Goal: Task Accomplishment & Management: Manage account settings

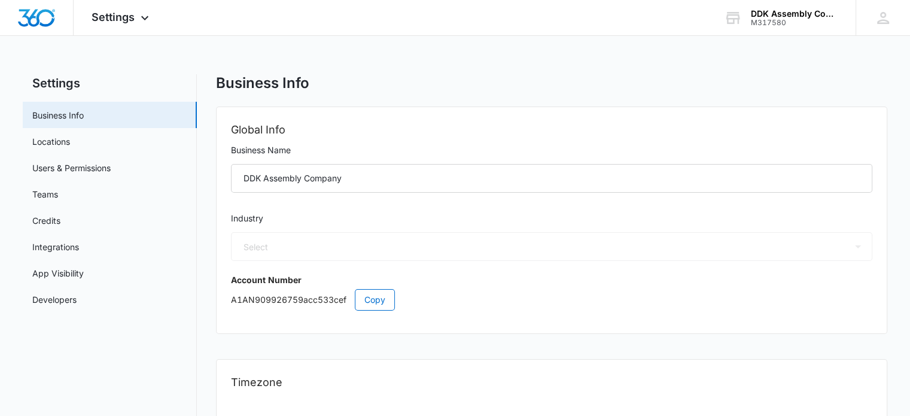
select select "4"
select select "US"
select select "America/New_York"
click at [104, 168] on link "Users & Permissions" at bounding box center [71, 168] width 78 height 13
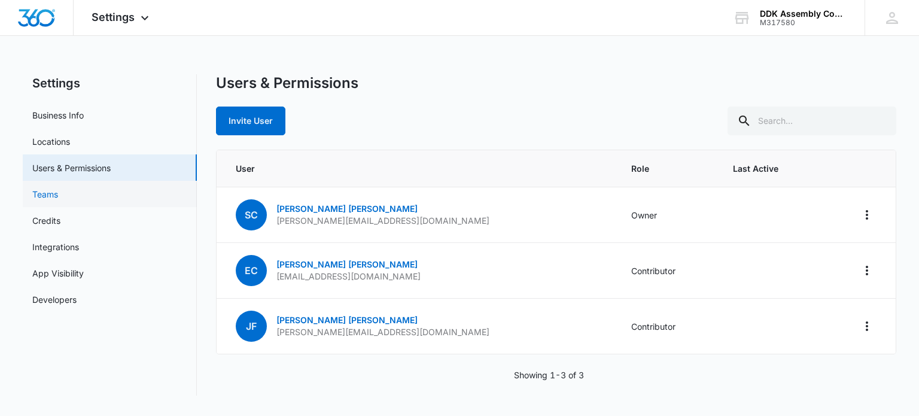
click at [58, 191] on link "Teams" at bounding box center [45, 194] width 26 height 13
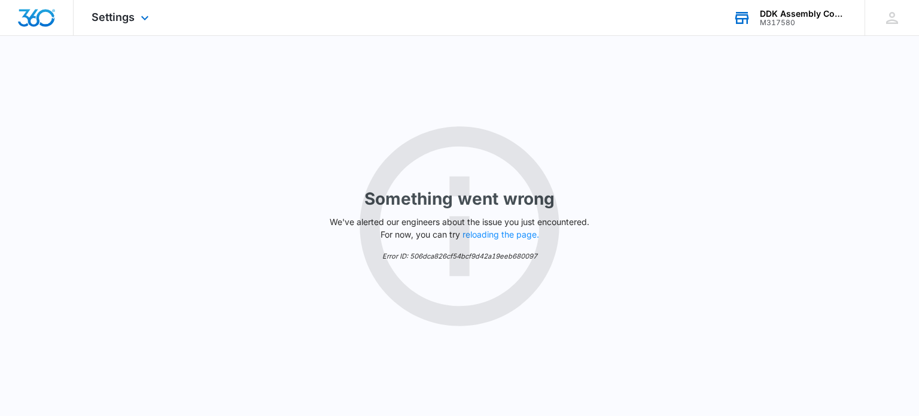
click at [778, 21] on div "M317580" at bounding box center [803, 23] width 87 height 8
